Goal: Register for event/course

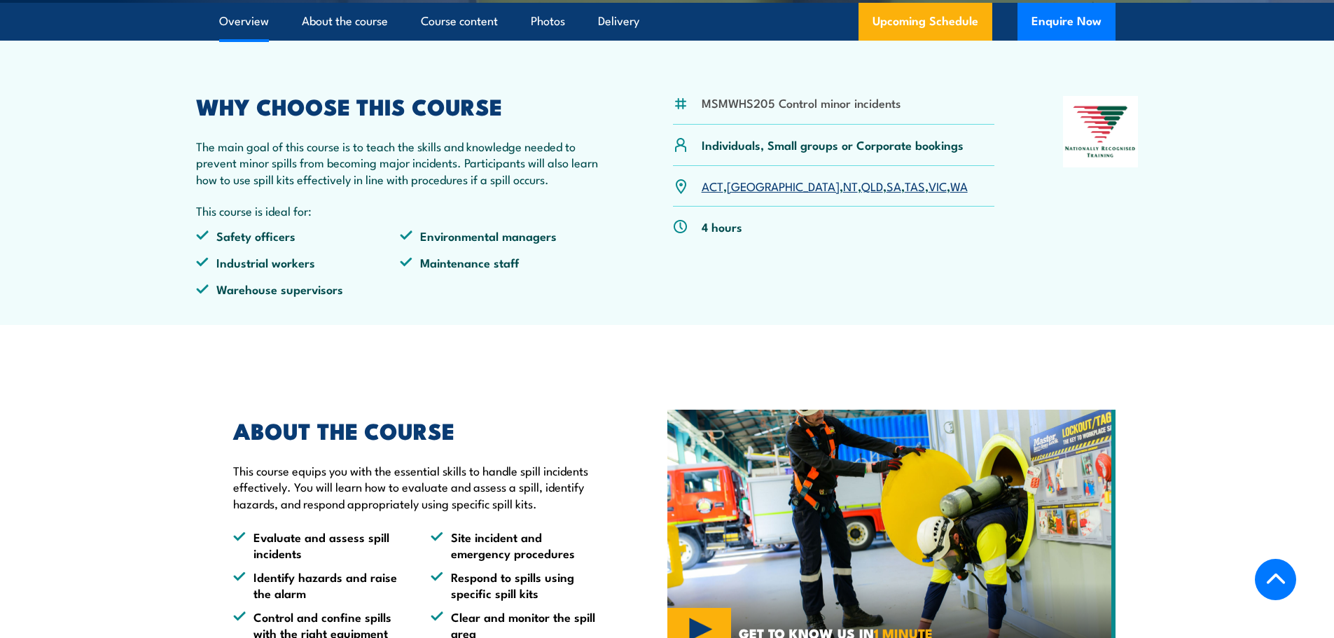
scroll to position [420, 0]
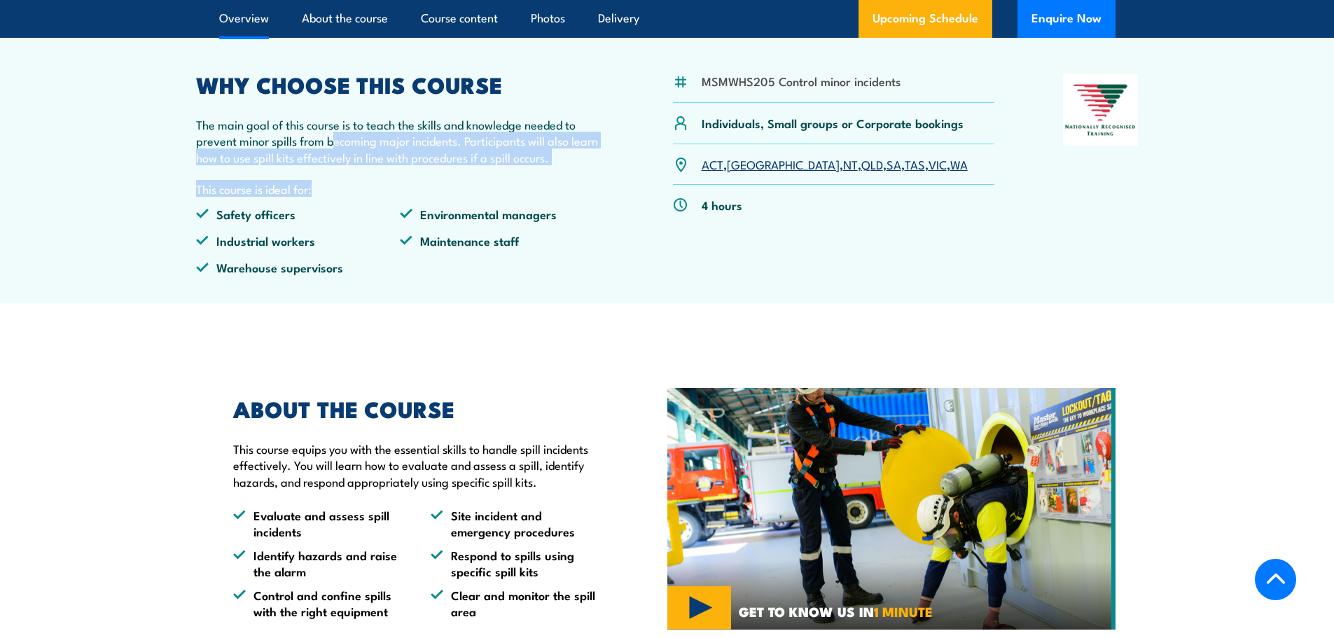
drag, startPoint x: 336, startPoint y: 145, endPoint x: 528, endPoint y: 167, distance: 193.1
click at [528, 167] on div "WHY CHOOSE THIS COURSE The main goal of this course is to teach the skills and …" at bounding box center [400, 180] width 409 height 212
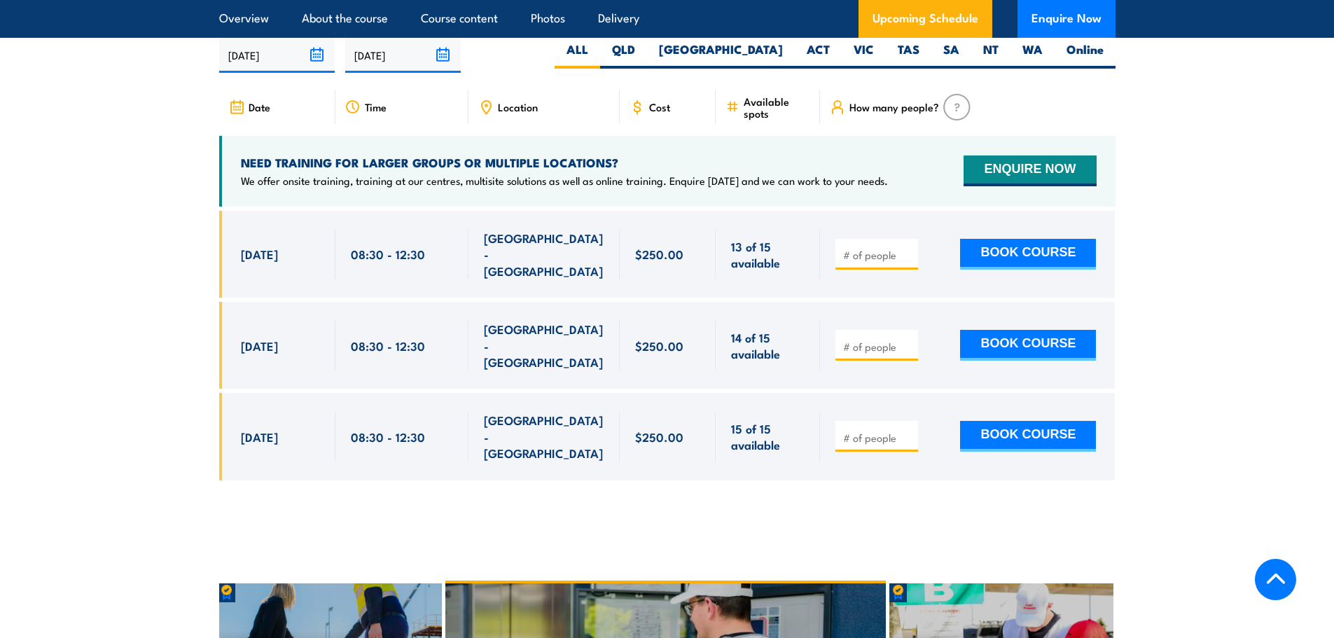
scroll to position [2031, 0]
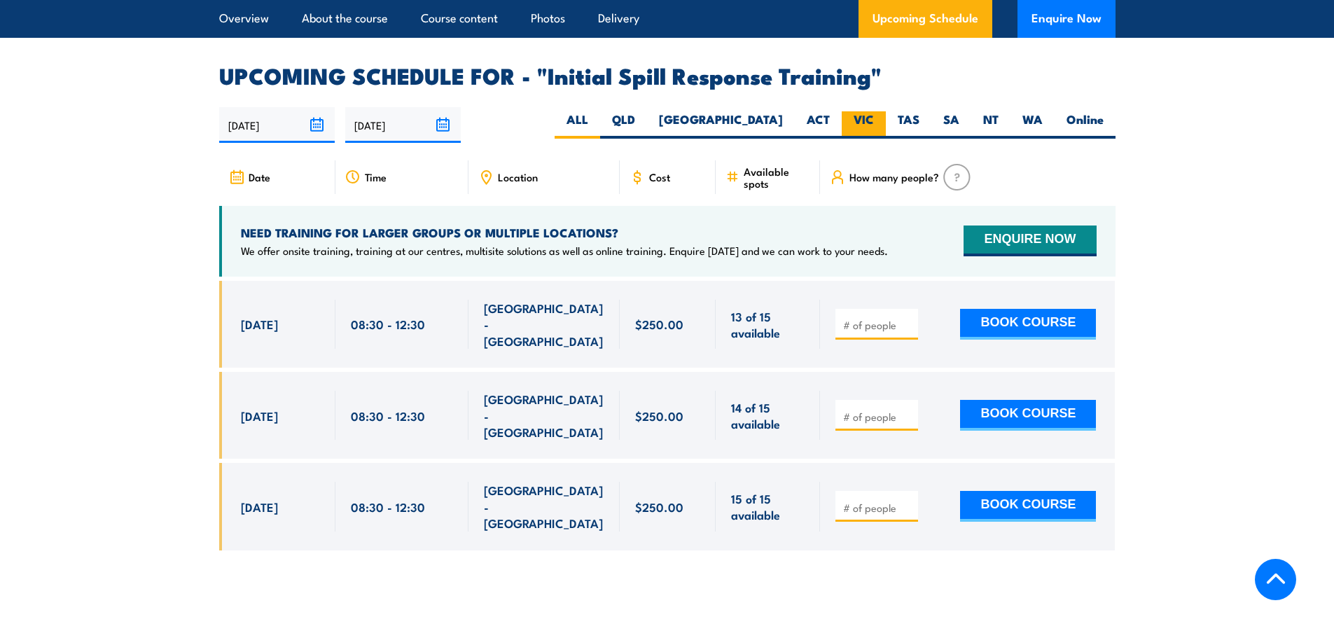
click at [868, 111] on label "VIC" at bounding box center [864, 124] width 44 height 27
click at [874, 111] on input "VIC" at bounding box center [878, 115] width 9 height 9
radio input "true"
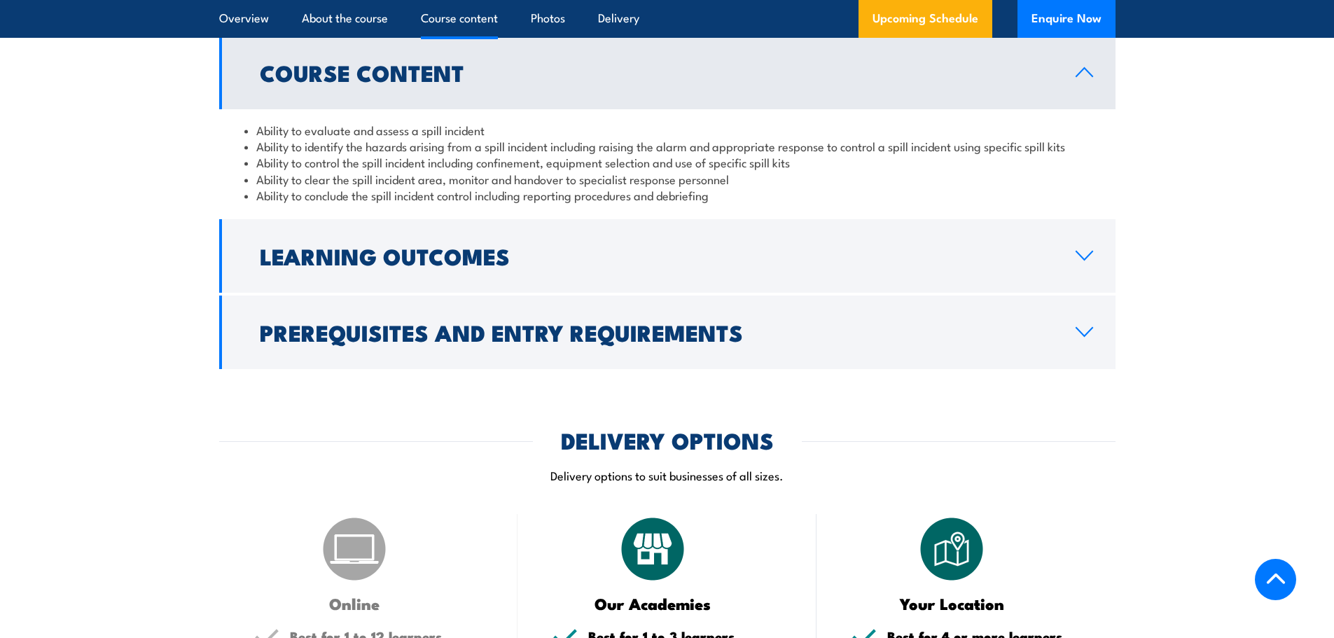
scroll to position [954, 0]
